Goal: Information Seeking & Learning: Learn about a topic

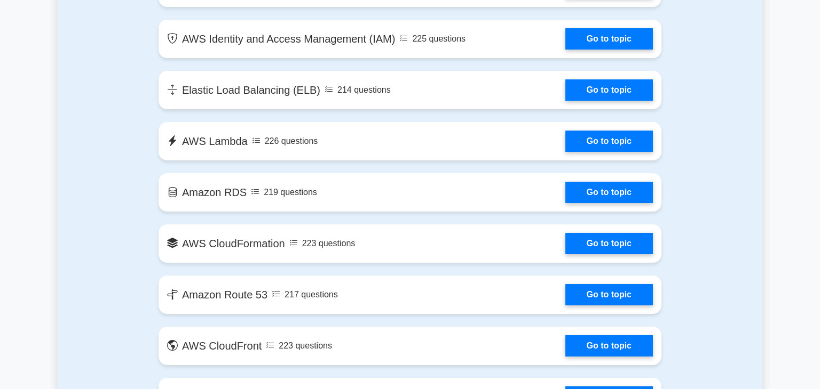
scroll to position [422, 0]
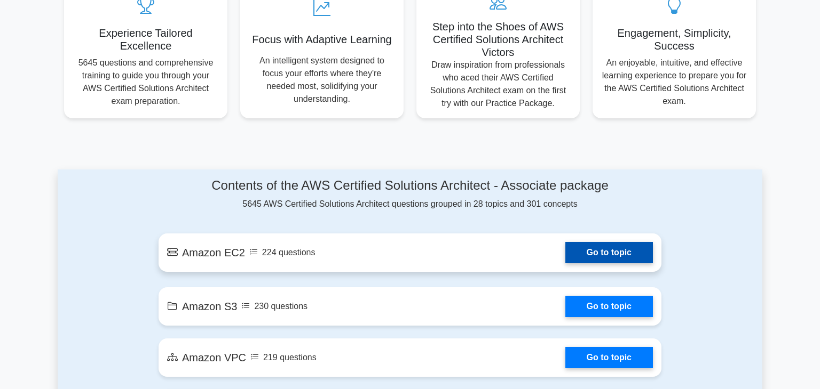
click at [602, 243] on link "Go to topic" at bounding box center [609, 252] width 88 height 21
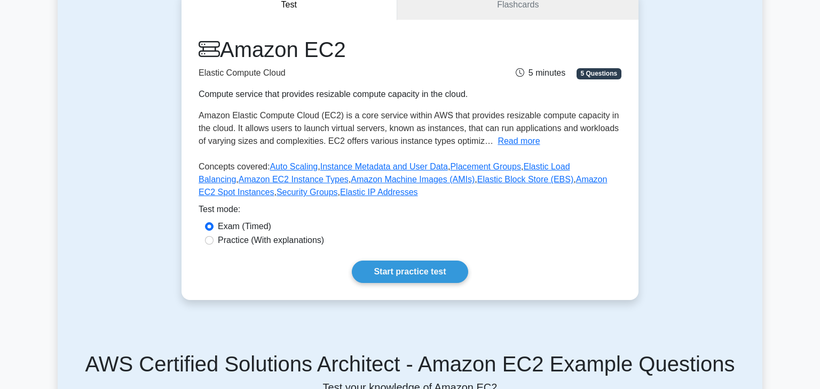
scroll to position [102, 0]
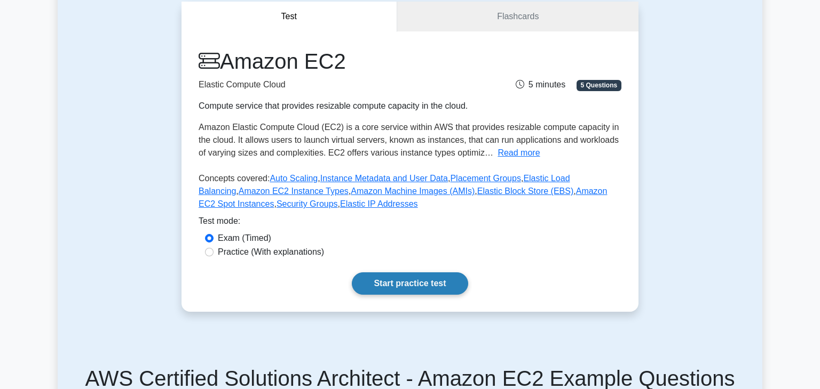
click at [427, 277] on link "Start practice test" at bounding box center [410, 284] width 116 height 22
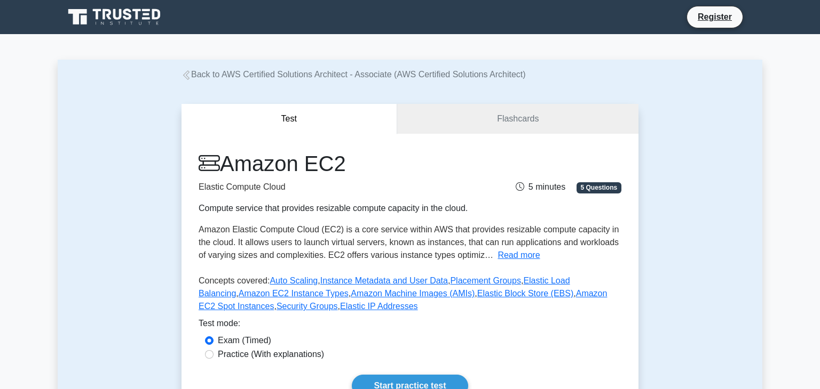
scroll to position [0, 0]
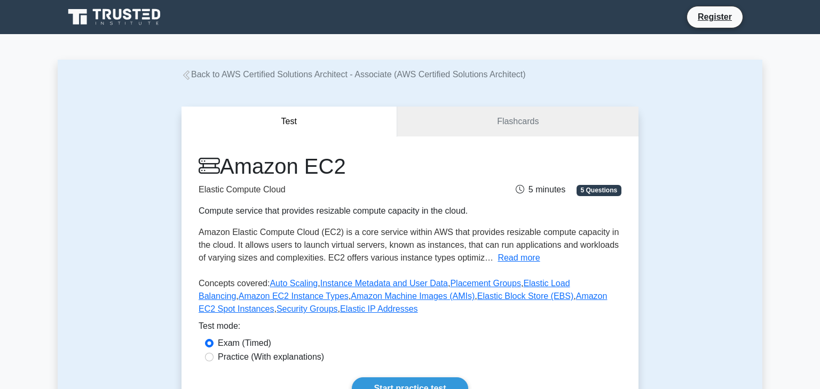
click at [134, 21] on icon at bounding box center [115, 17] width 102 height 20
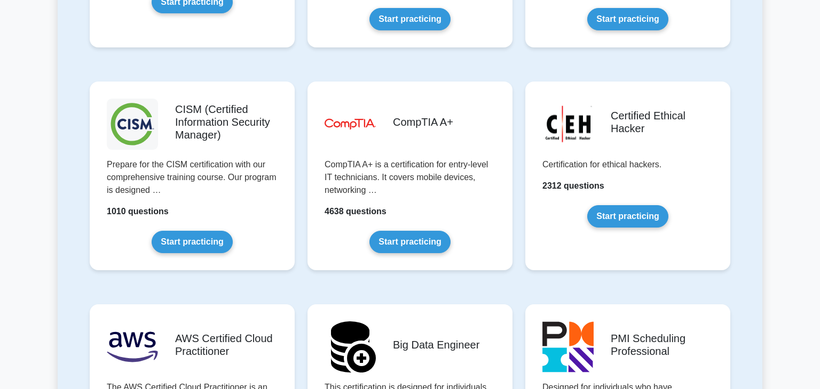
scroll to position [1624, 0]
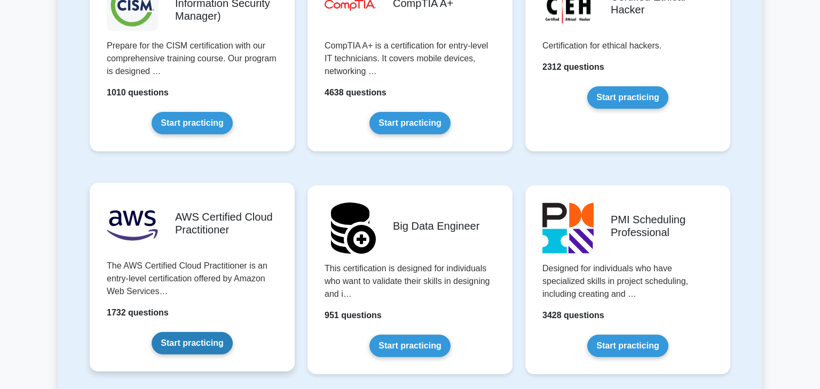
click at [190, 349] on link "Start practicing" at bounding box center [192, 343] width 81 height 22
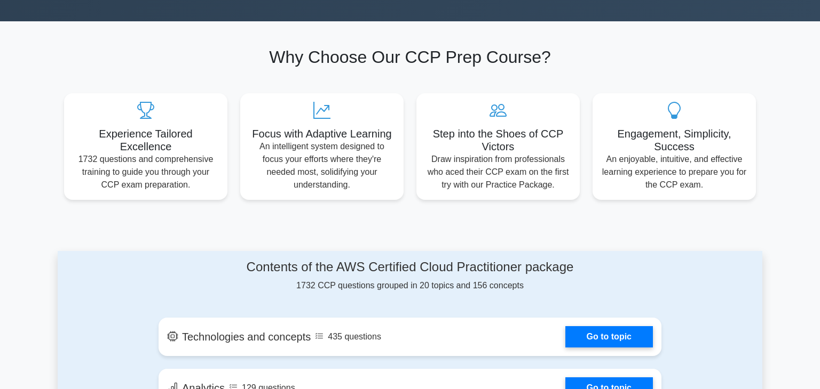
scroll to position [467, 0]
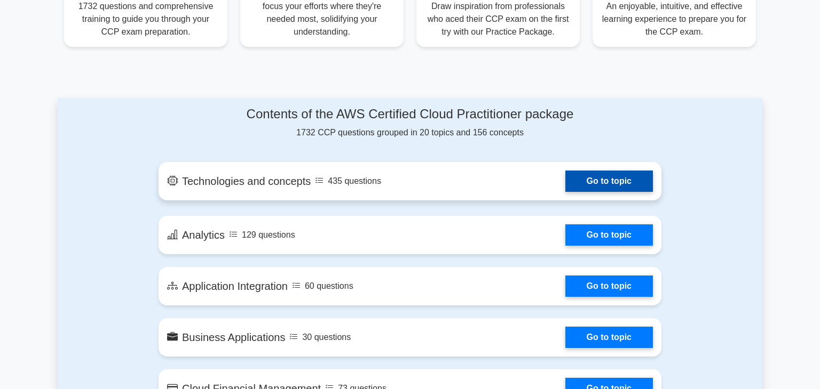
click at [597, 184] on link "Go to topic" at bounding box center [609, 181] width 88 height 21
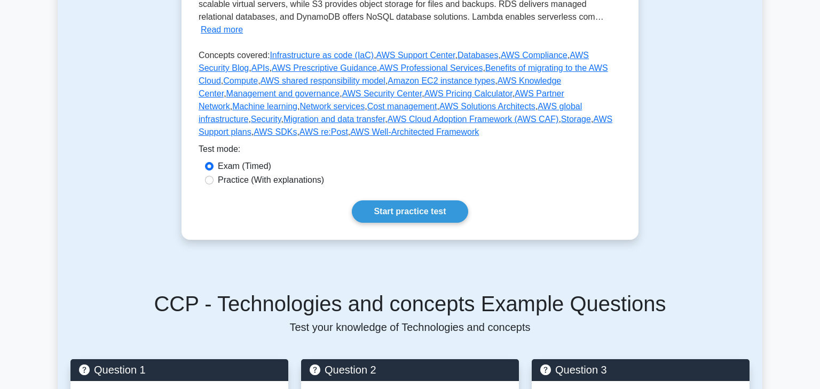
scroll to position [319, 0]
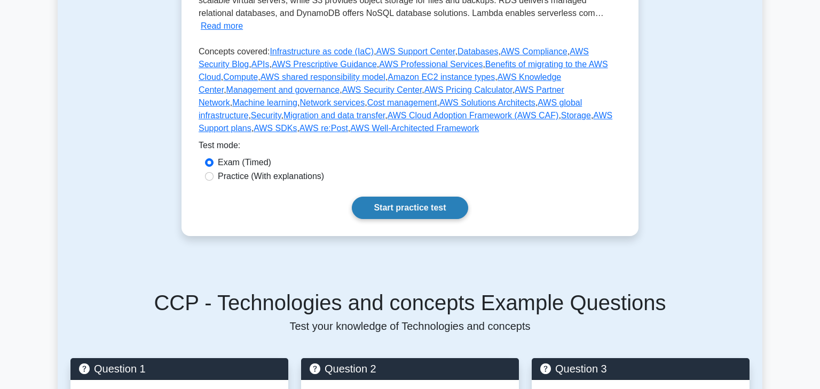
click at [393, 197] on link "Start practice test" at bounding box center [410, 208] width 116 height 22
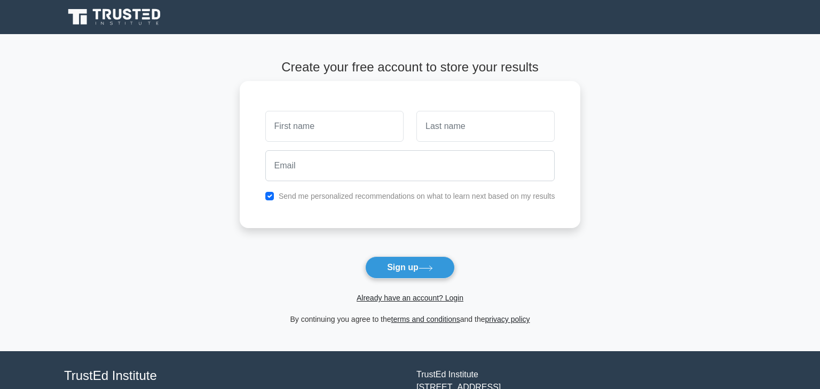
click at [327, 122] on input "text" at bounding box center [334, 126] width 138 height 31
type input "Grishma"
click at [450, 129] on input "text" at bounding box center [485, 126] width 138 height 31
type input "Kunchu"
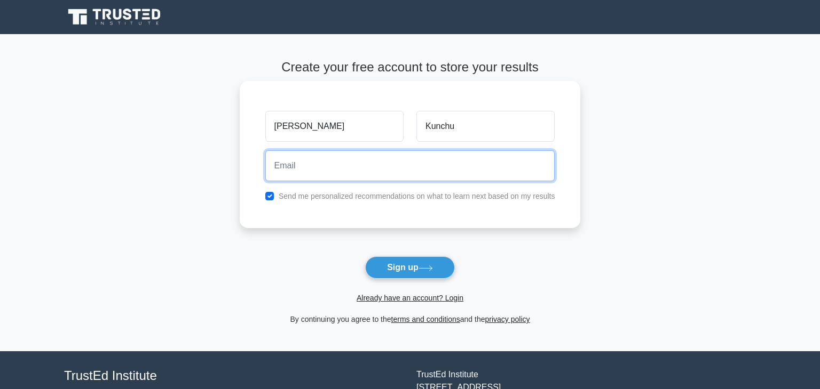
click at [446, 176] on input "email" at bounding box center [410, 165] width 290 height 31
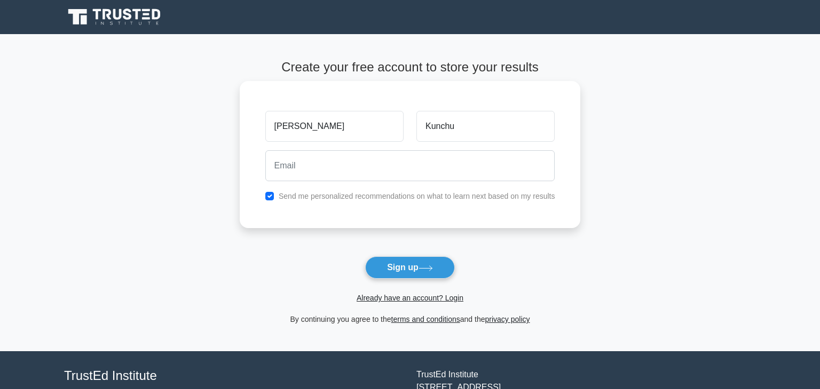
click at [299, 206] on div "Grishma Kunchu Send me personalized recommendations on what to learn next based…" at bounding box center [410, 154] width 341 height 147
click at [298, 199] on label "Send me personalized recommendations on what to learn next based on my results" at bounding box center [417, 196] width 276 height 9
click at [269, 195] on input "checkbox" at bounding box center [269, 196] width 9 height 9
checkbox input "false"
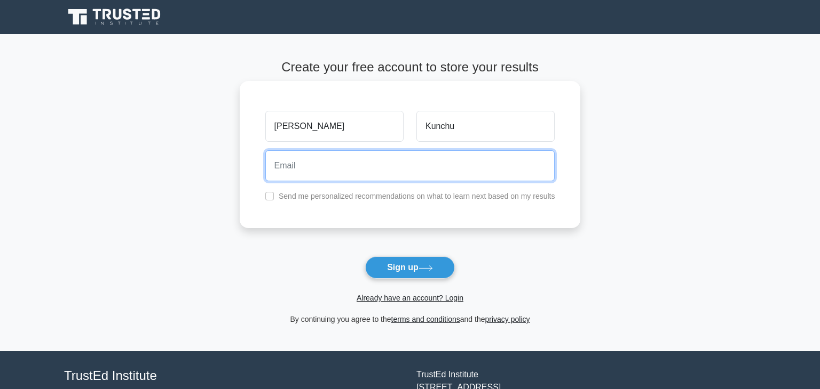
click at [305, 169] on input "email" at bounding box center [410, 165] width 290 height 31
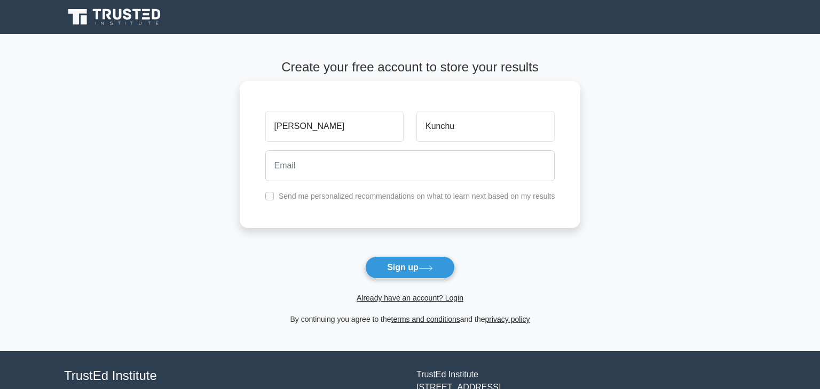
click at [265, 220] on div "Grishma Kunchu Send me personalized recommendations on what to learn next based…" at bounding box center [410, 154] width 341 height 147
click at [397, 270] on button "Sign up" at bounding box center [410, 268] width 90 height 22
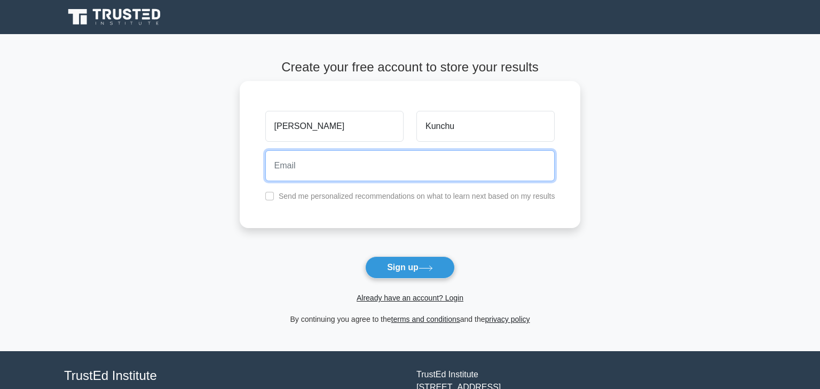
click at [313, 169] on input "email" at bounding box center [410, 165] width 290 height 31
type input "grishmakunchu@yahoo.com"
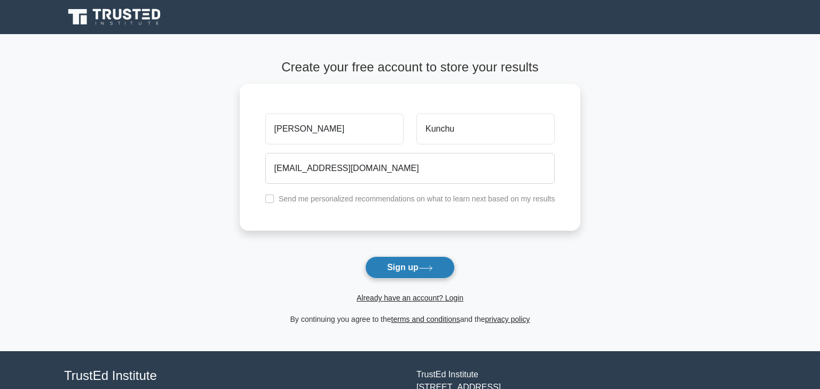
click at [404, 272] on button "Sign up" at bounding box center [410, 268] width 90 height 22
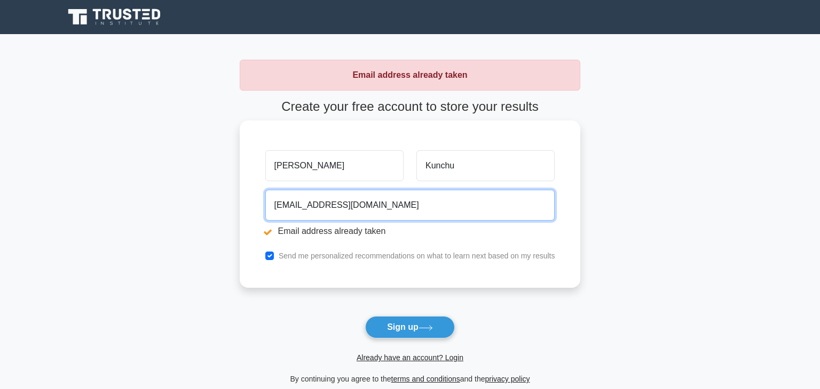
click at [399, 202] on input "grishmakunchu@yahoo.com" at bounding box center [410, 205] width 290 height 31
drag, startPoint x: 399, startPoint y: 202, endPoint x: 190, endPoint y: 184, distance: 209.4
click at [190, 184] on main "Email address already taken Create your free account to store your results Gris…" at bounding box center [410, 222] width 820 height 377
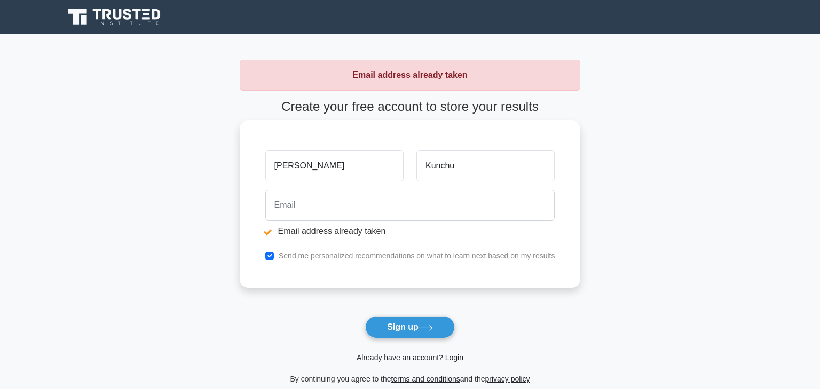
click at [269, 260] on div "Send me personalized recommendations on what to learn next based on my results" at bounding box center [410, 256] width 303 height 13
click at [268, 254] on input "checkbox" at bounding box center [269, 256] width 9 height 9
checkbox input "false"
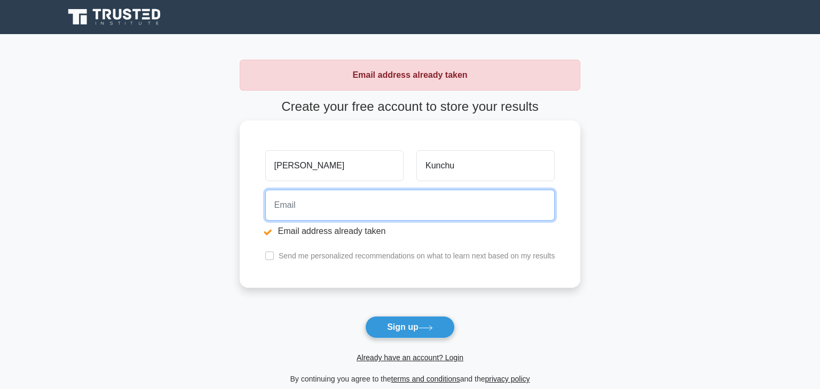
click at [288, 209] on input "email" at bounding box center [410, 205] width 290 height 31
type input "grishmakunchu@gmail.com"
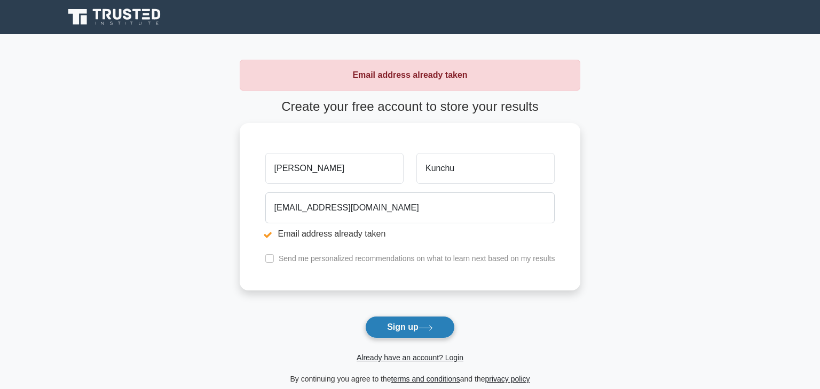
click at [420, 332] on button "Sign up" at bounding box center [410, 327] width 90 height 22
click at [274, 257] on div "Send me personalized recommendations on what to learn next based on my results" at bounding box center [410, 256] width 303 height 13
click at [269, 259] on input "checkbox" at bounding box center [269, 256] width 9 height 9
checkbox input "false"
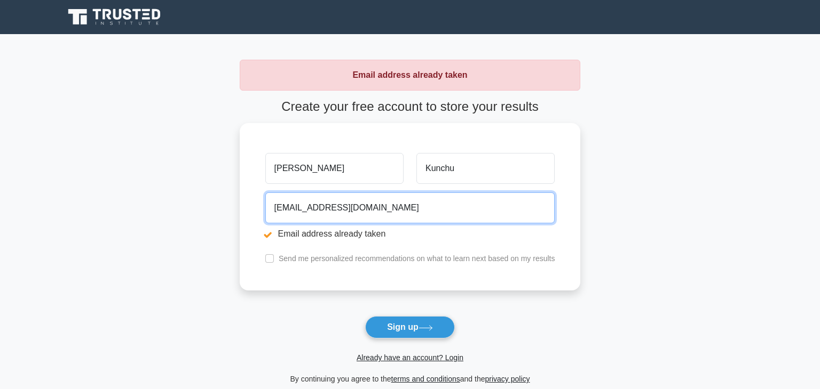
drag, startPoint x: 422, startPoint y: 211, endPoint x: 237, endPoint y: 190, distance: 185.8
click at [237, 190] on main "Email address already taken Create your free account to store your results [PER…" at bounding box center [410, 222] width 820 height 377
type input "[EMAIL_ADDRESS][DOMAIN_NAME]"
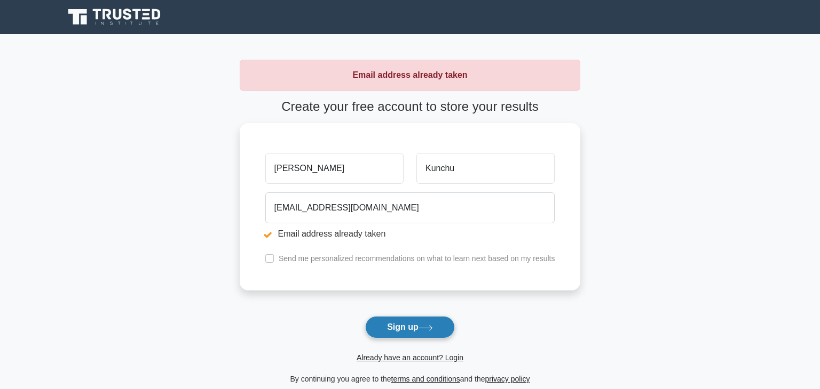
click at [399, 321] on button "Sign up" at bounding box center [410, 327] width 90 height 22
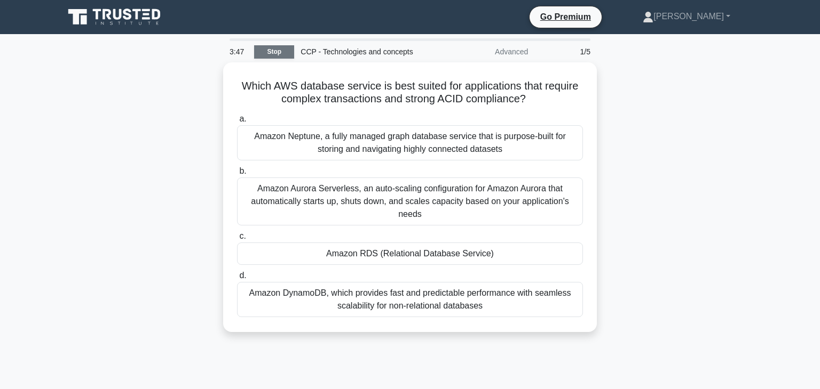
click at [283, 56] on link "Stop" at bounding box center [274, 51] width 40 height 13
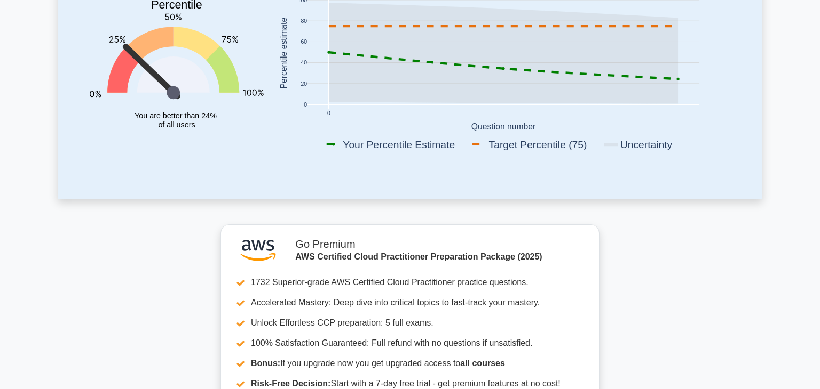
scroll to position [235, 0]
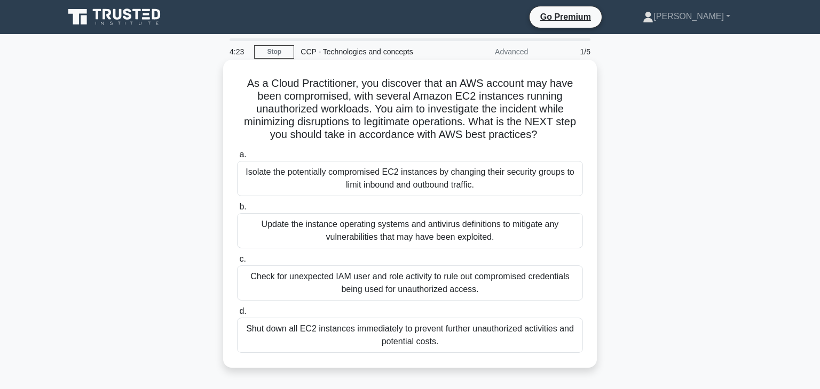
click at [369, 291] on div "Check for unexpected IAM user and role activity to rule out compromised credent…" at bounding box center [410, 283] width 346 height 35
click at [237, 263] on input "c. Check for unexpected IAM user and role activity to rule out compromised cred…" at bounding box center [237, 259] width 0 height 7
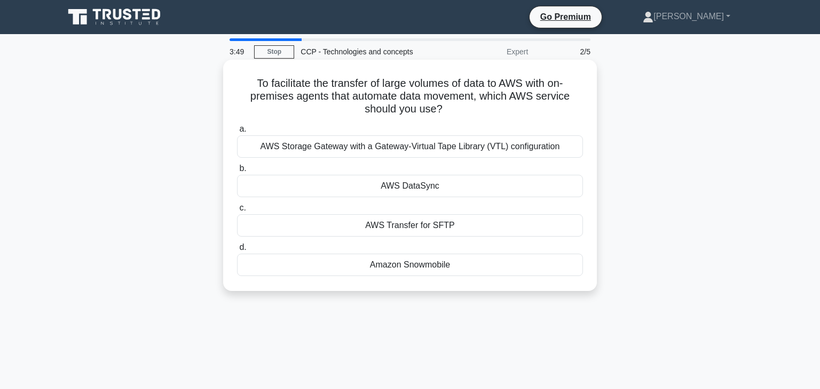
click at [410, 186] on div "AWS DataSync" at bounding box center [410, 186] width 346 height 22
click at [237, 172] on input "b. AWS DataSync" at bounding box center [237, 168] width 0 height 7
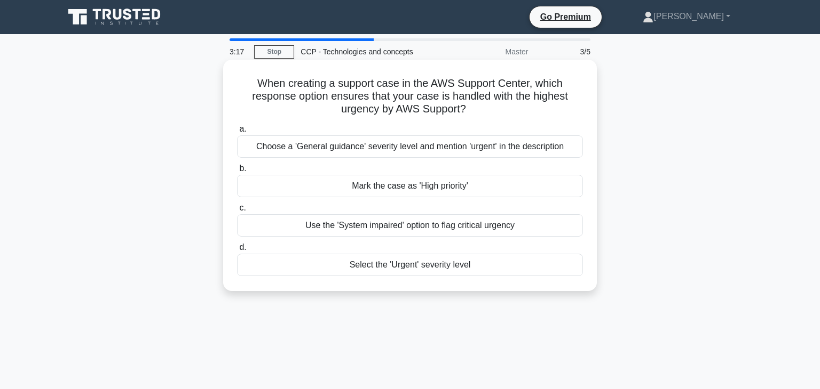
click at [429, 271] on div "Select the 'Urgent' severity level" at bounding box center [410, 265] width 346 height 22
click at [237, 251] on input "d. Select the 'Urgent' severity level" at bounding box center [237, 247] width 0 height 7
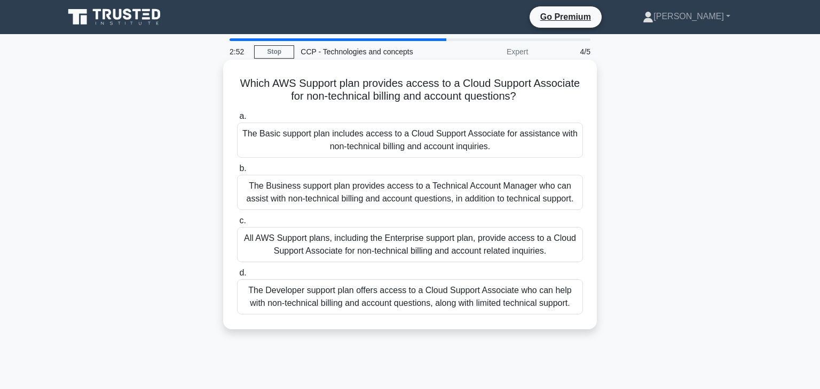
click at [412, 149] on div "The Basic support plan includes access to a Cloud Support Associate for assista…" at bounding box center [410, 140] width 346 height 35
click at [237, 120] on input "a. The Basic support plan includes access to a Cloud Support Associate for assi…" at bounding box center [237, 116] width 0 height 7
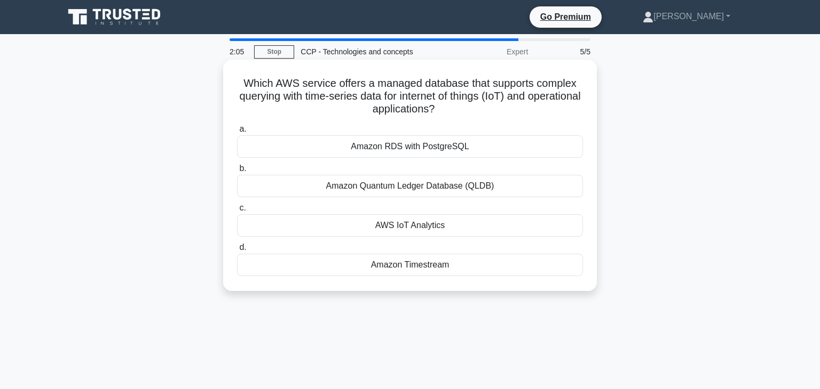
click at [410, 224] on div "AWS IoT Analytics" at bounding box center [410, 225] width 346 height 22
click at [237, 212] on input "c. AWS IoT Analytics" at bounding box center [237, 208] width 0 height 7
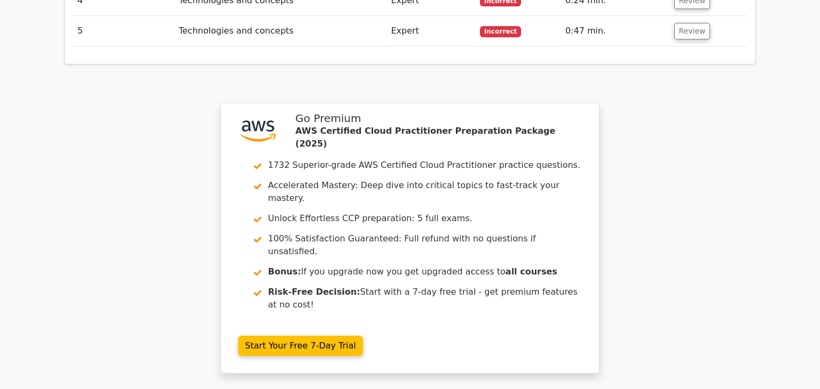
scroll to position [1694, 0]
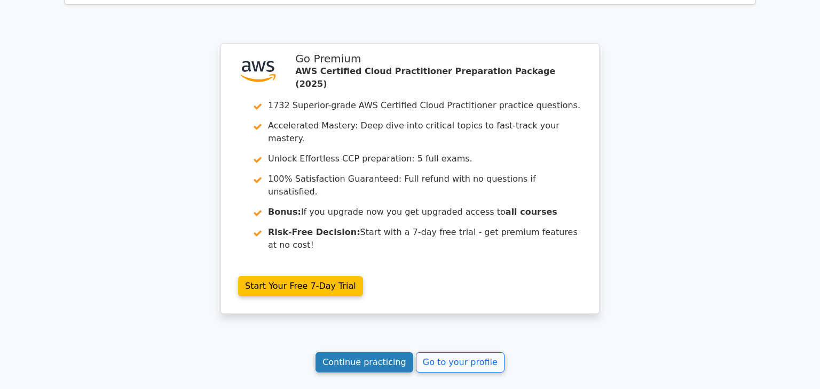
click at [387, 353] on link "Continue practicing" at bounding box center [364, 363] width 98 height 20
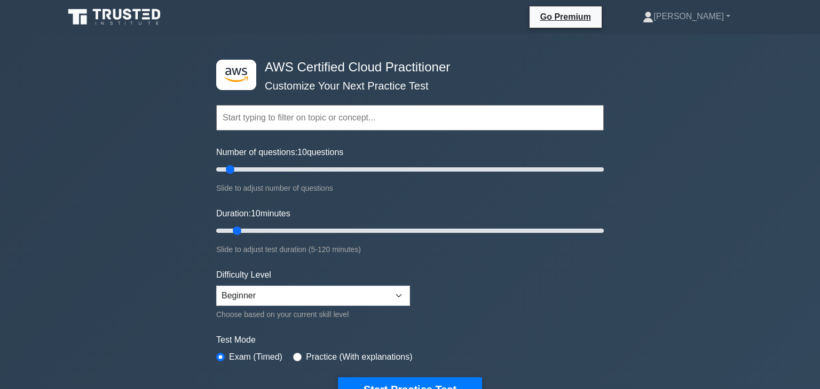
scroll to position [271, 0]
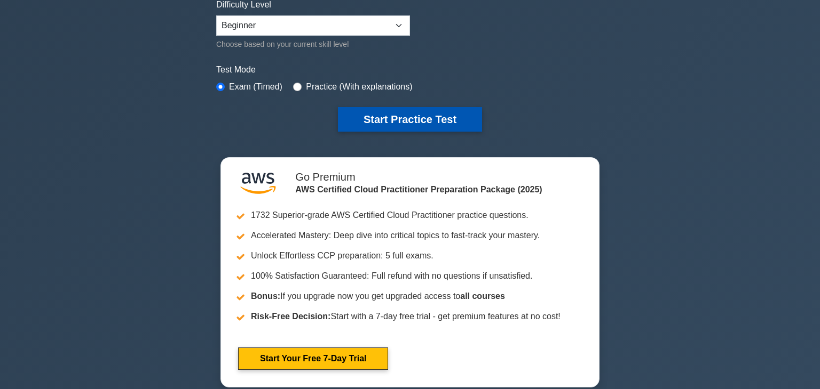
click at [401, 118] on button "Start Practice Test" at bounding box center [410, 119] width 144 height 25
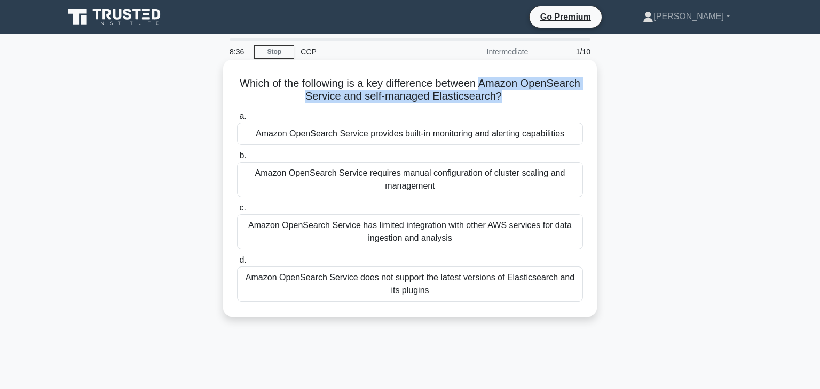
drag, startPoint x: 482, startPoint y: 83, endPoint x: 496, endPoint y: 91, distance: 16.5
click at [496, 91] on h5 "Which of the following is a key difference between Amazon OpenSearch Service an…" at bounding box center [410, 90] width 348 height 27
copy h5 "Amazon OpenSearch Service and self-managed Elasticsearch?"
